Goal: Navigation & Orientation: Go to known website

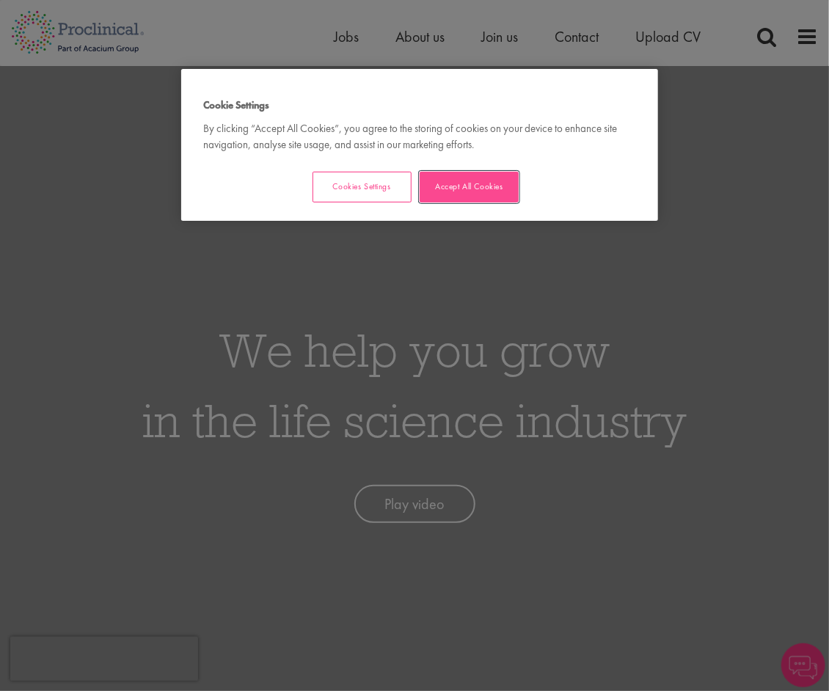
click at [476, 183] on button "Accept All Cookies" at bounding box center [469, 187] width 99 height 31
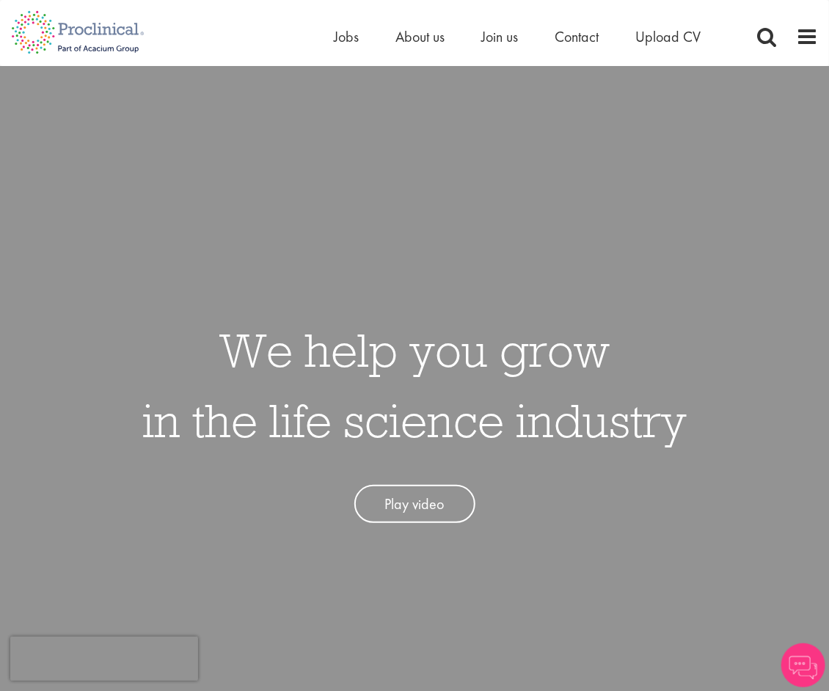
click at [802, 659] on img at bounding box center [803, 665] width 44 height 44
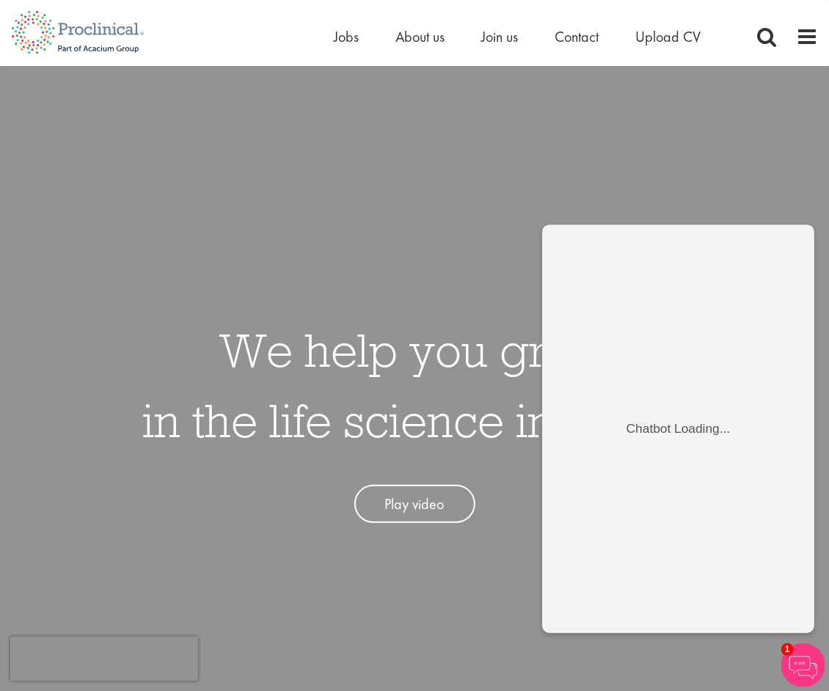
scroll to position [4, 0]
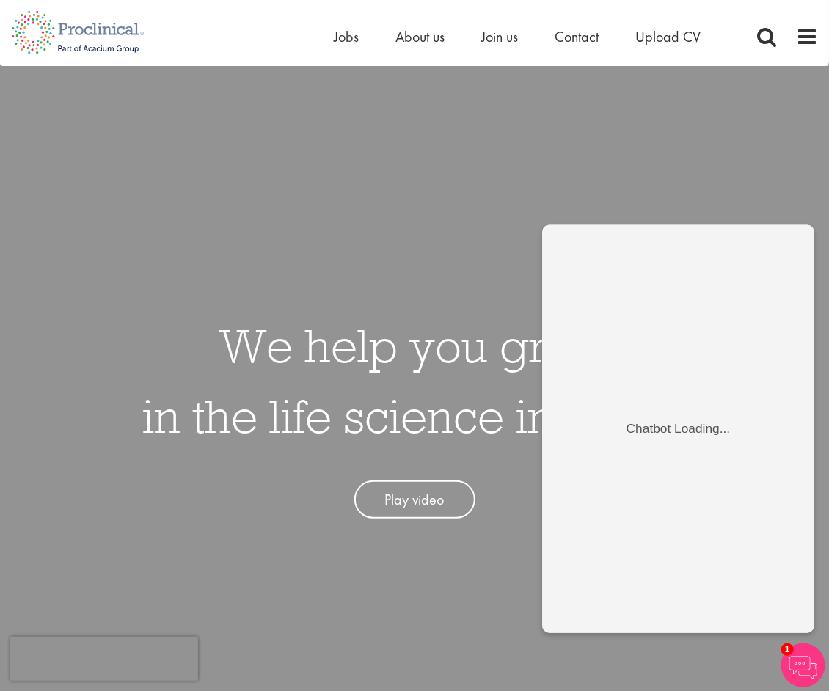
click at [803, 643] on img at bounding box center [803, 665] width 44 height 44
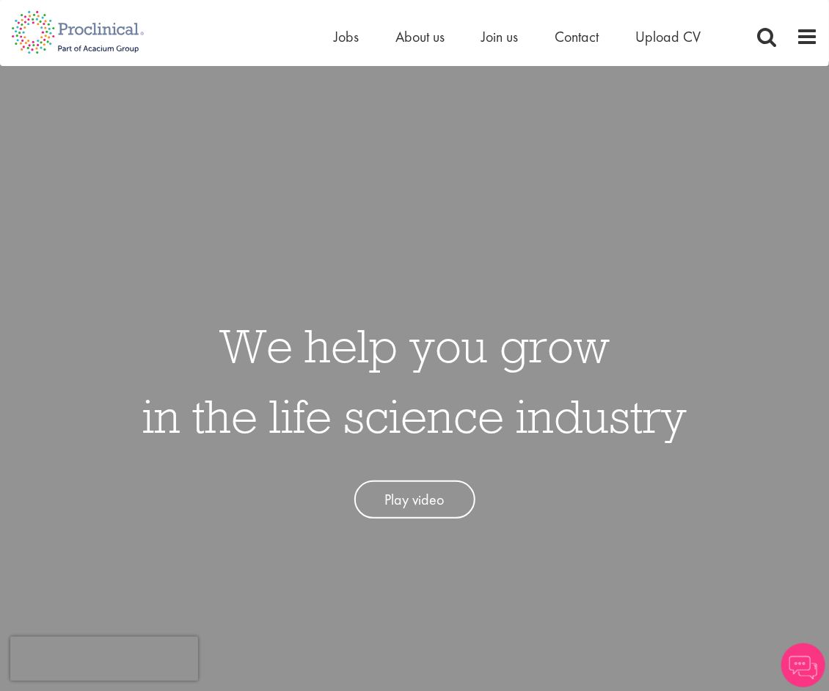
click at [805, 664] on img at bounding box center [803, 665] width 44 height 44
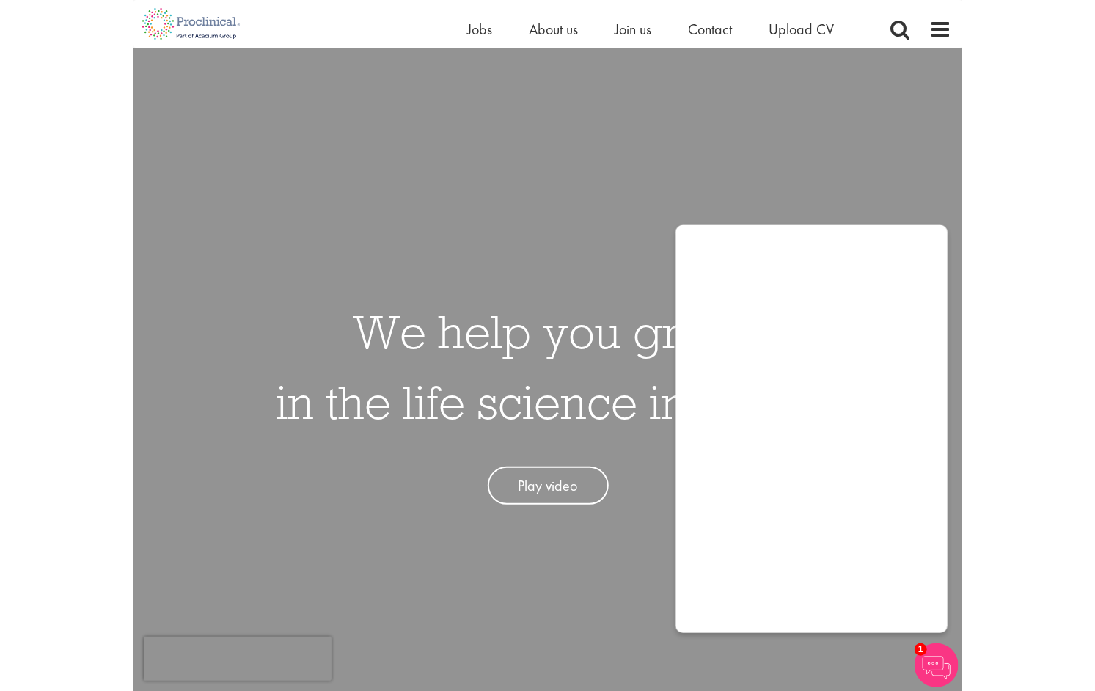
scroll to position [267, 0]
